Goal: Information Seeking & Learning: Find specific fact

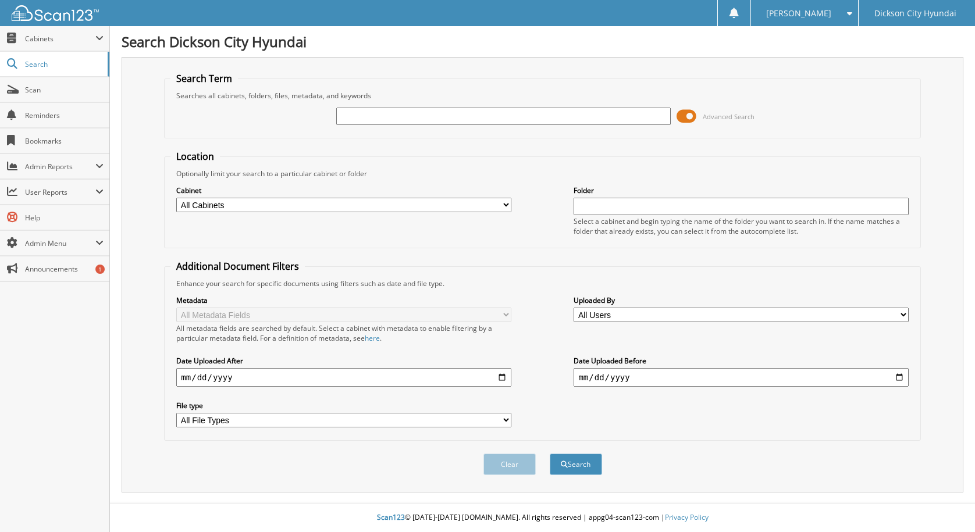
click at [378, 119] on input "text" at bounding box center [503, 116] width 334 height 17
type input "681448"
click at [549, 454] on button "Search" at bounding box center [575, 465] width 52 height 22
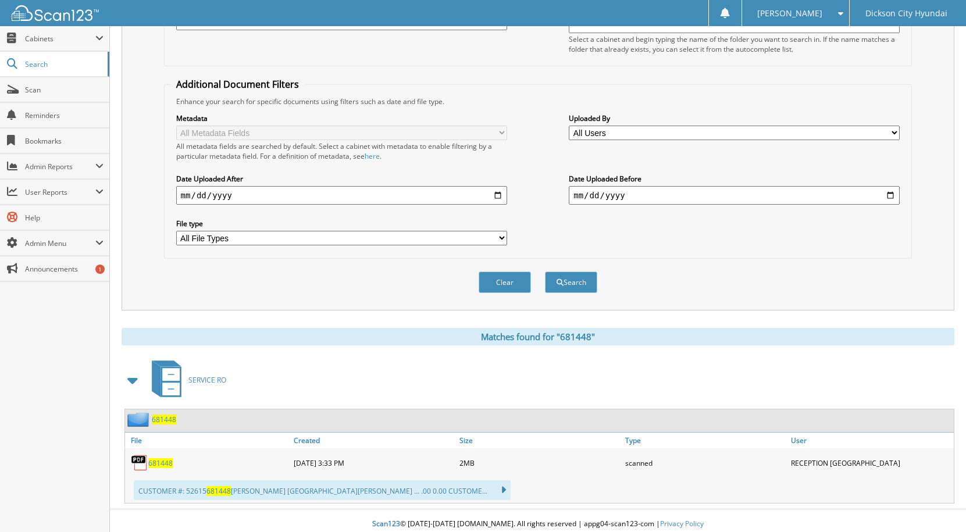
scroll to position [189, 0]
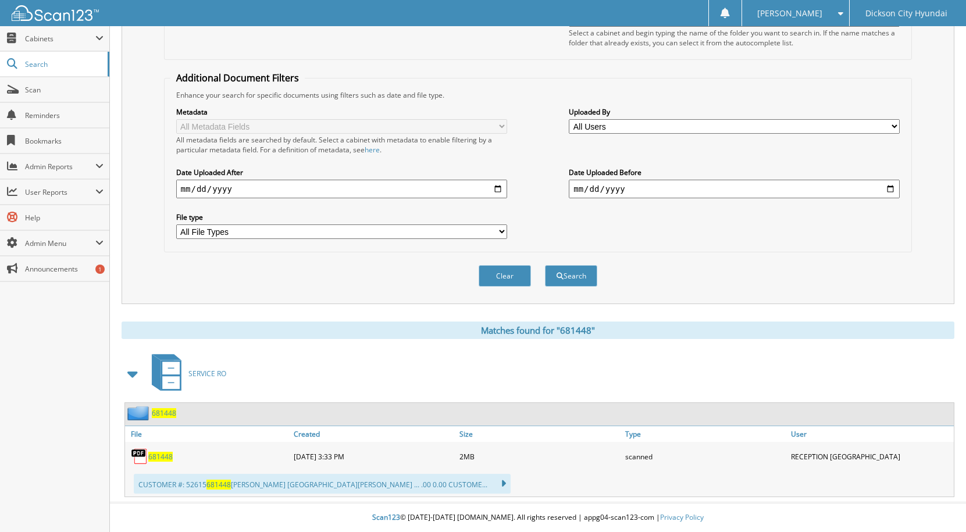
click at [166, 458] on span "681448" at bounding box center [160, 457] width 24 height 10
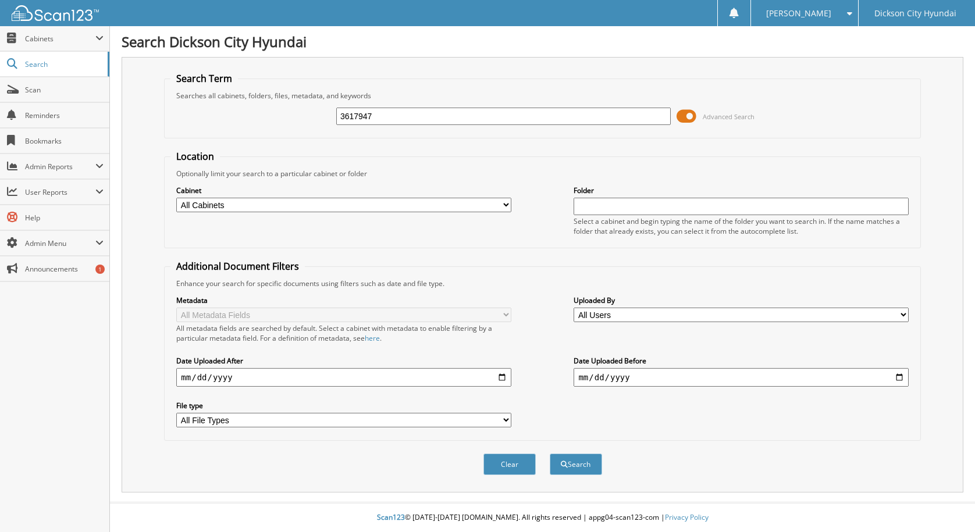
type input "3617947"
click at [549, 454] on button "Search" at bounding box center [575, 465] width 52 height 22
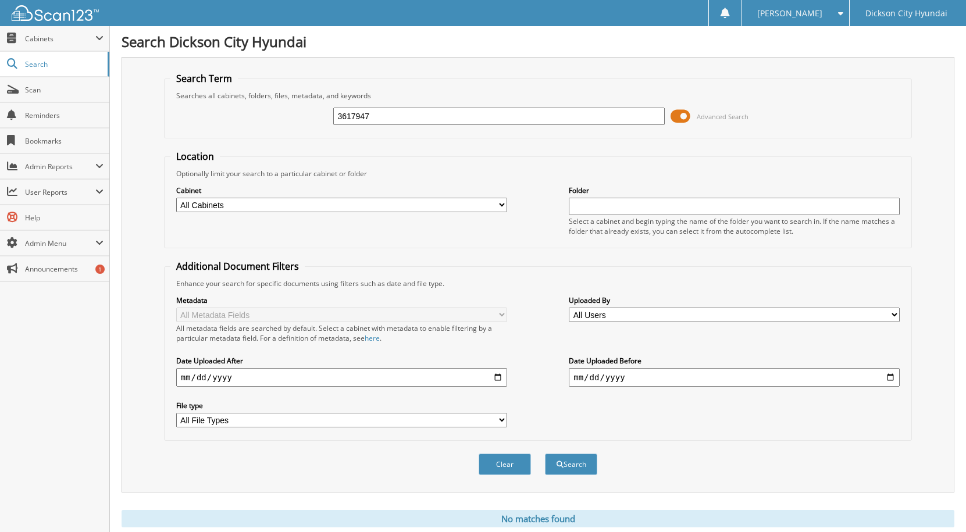
scroll to position [37, 0]
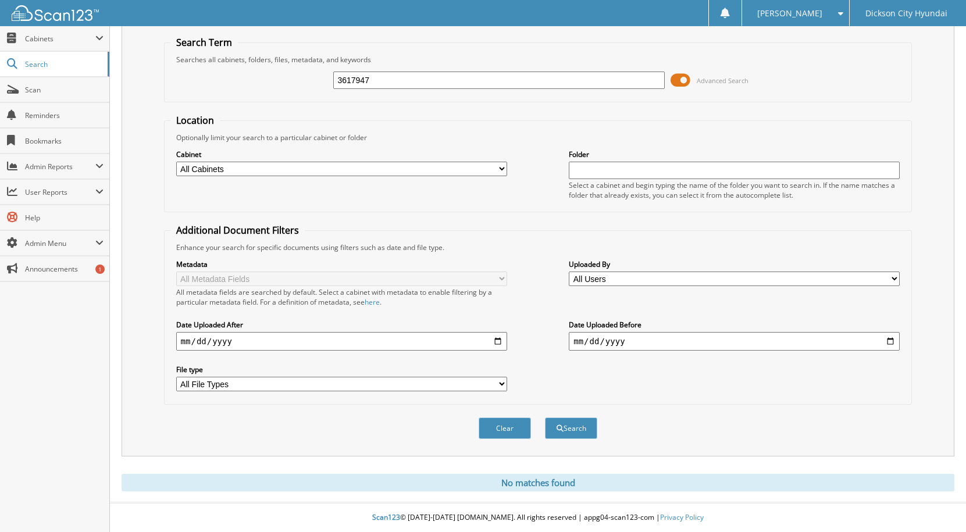
click at [374, 82] on input "3617947" at bounding box center [498, 80] width 331 height 17
type input "3617498"
click at [545, 417] on button "Search" at bounding box center [571, 428] width 52 height 22
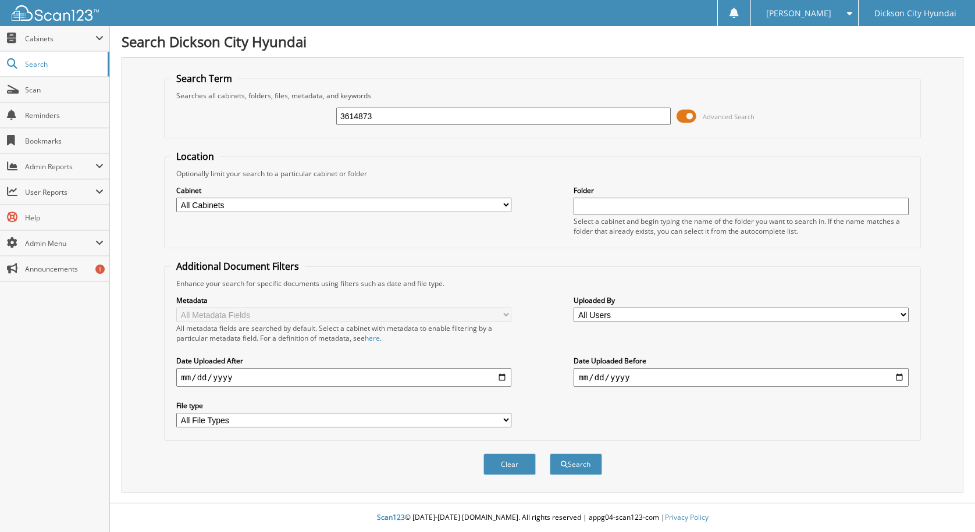
type input "3614873"
click at [549, 454] on button "Search" at bounding box center [575, 465] width 52 height 22
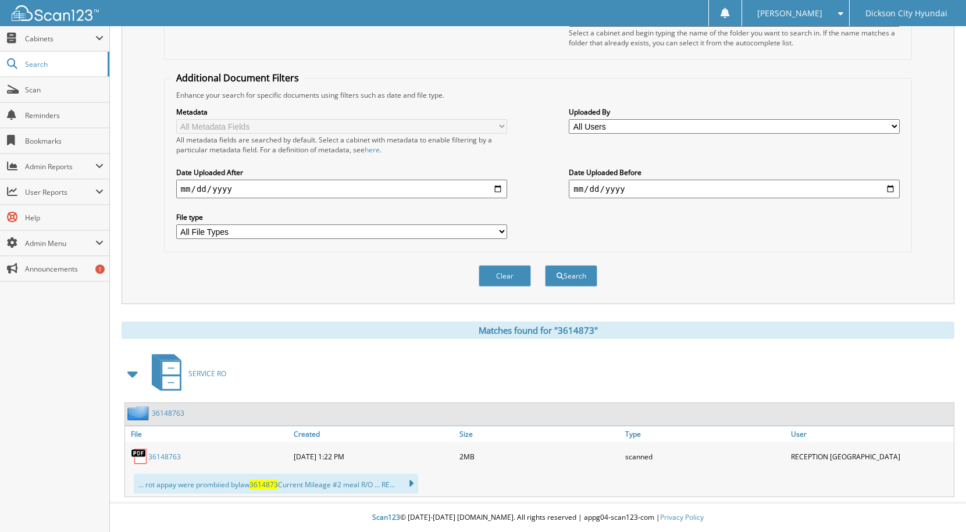
scroll to position [131, 0]
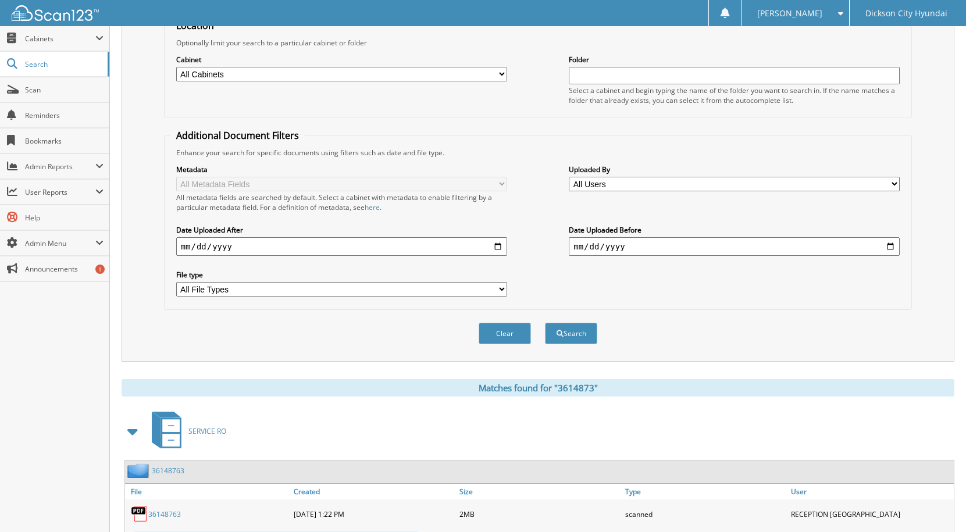
click at [167, 514] on link "36148763" at bounding box center [164, 514] width 33 height 10
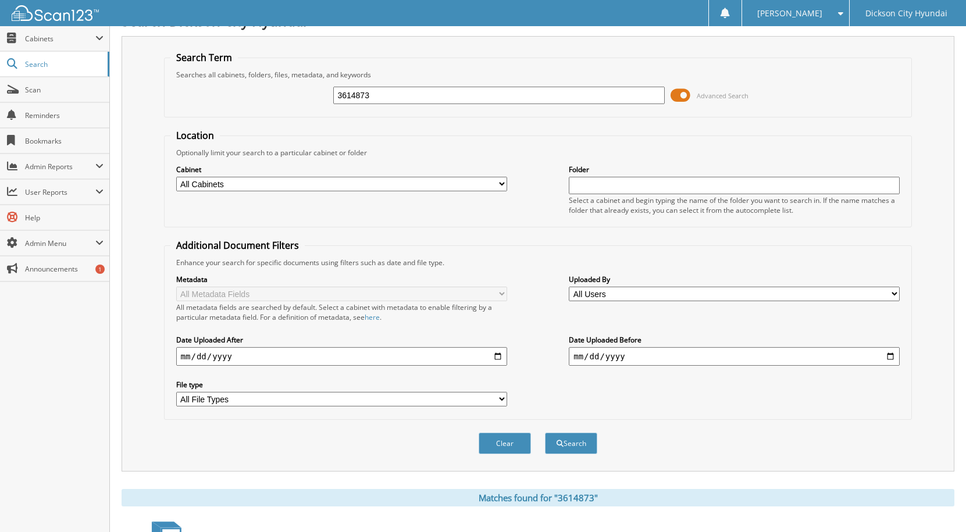
scroll to position [0, 0]
